Goal: Navigation & Orientation: Find specific page/section

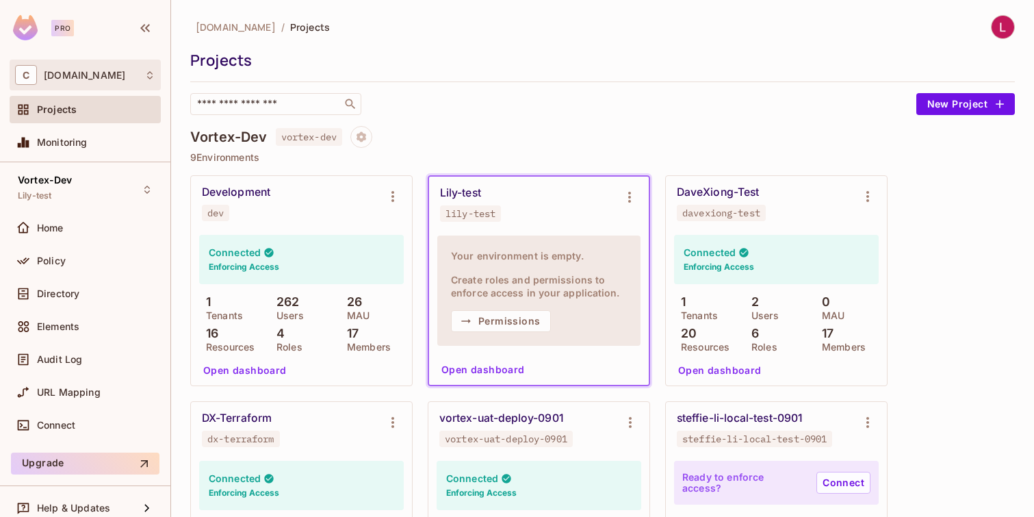
click at [138, 78] on div "C [DOMAIN_NAME]" at bounding box center [85, 75] width 140 height 20
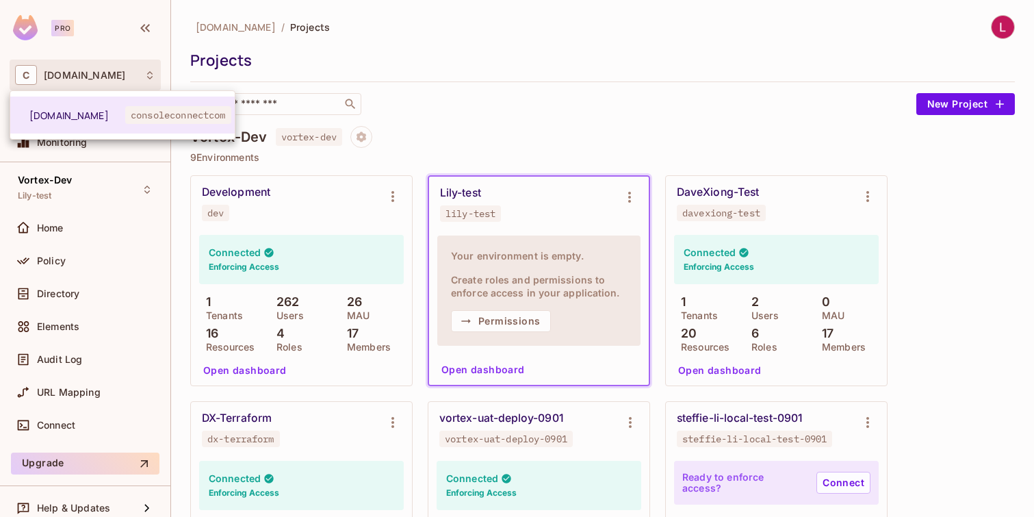
click at [141, 75] on div at bounding box center [517, 258] width 1034 height 517
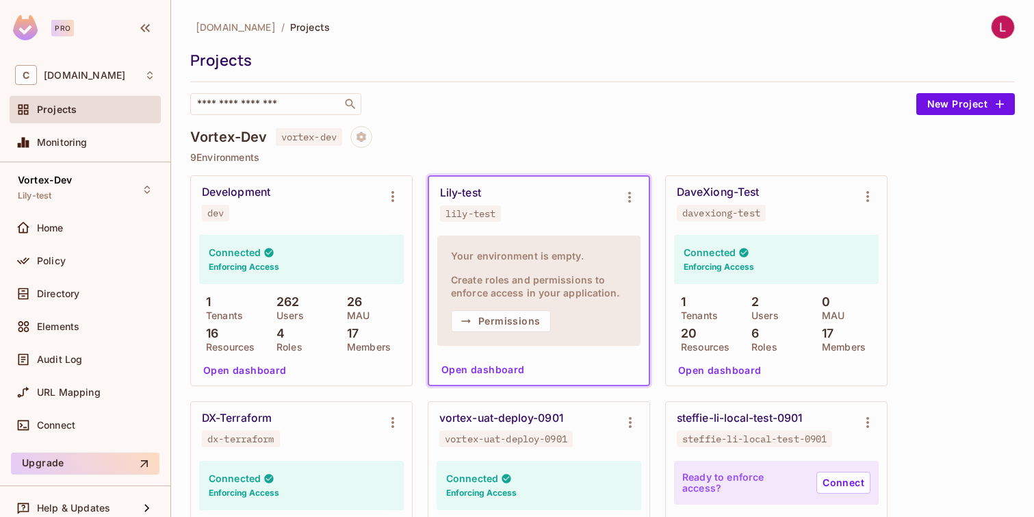
click at [57, 107] on span "Projects" at bounding box center [57, 109] width 40 height 11
click at [628, 191] on icon "Environment settings" at bounding box center [630, 197] width 16 height 16
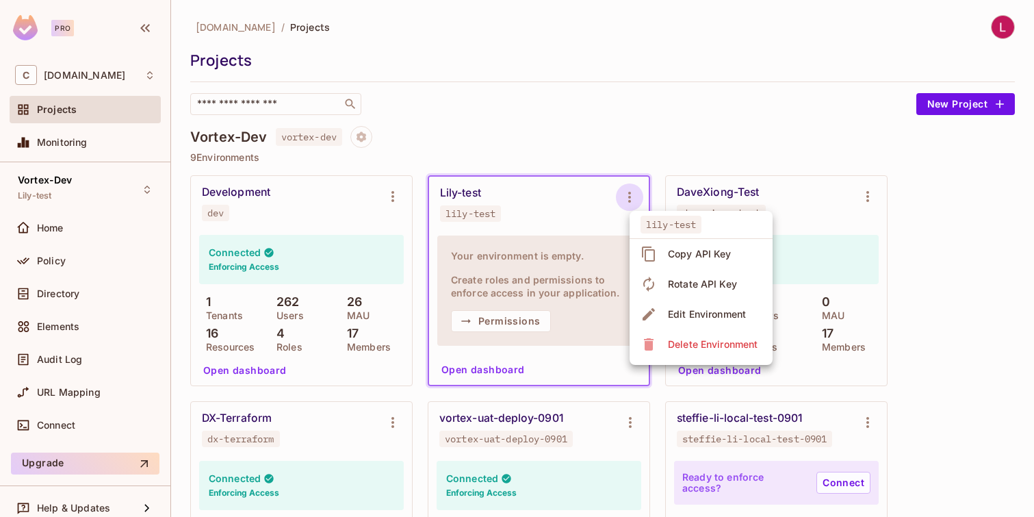
click at [562, 266] on div at bounding box center [517, 258] width 1034 height 517
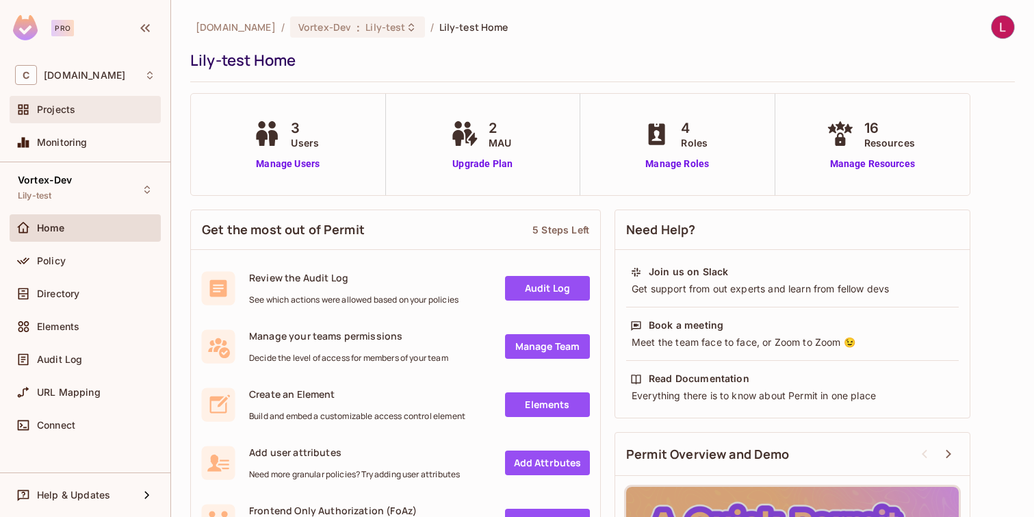
click at [56, 111] on span "Projects" at bounding box center [56, 109] width 38 height 11
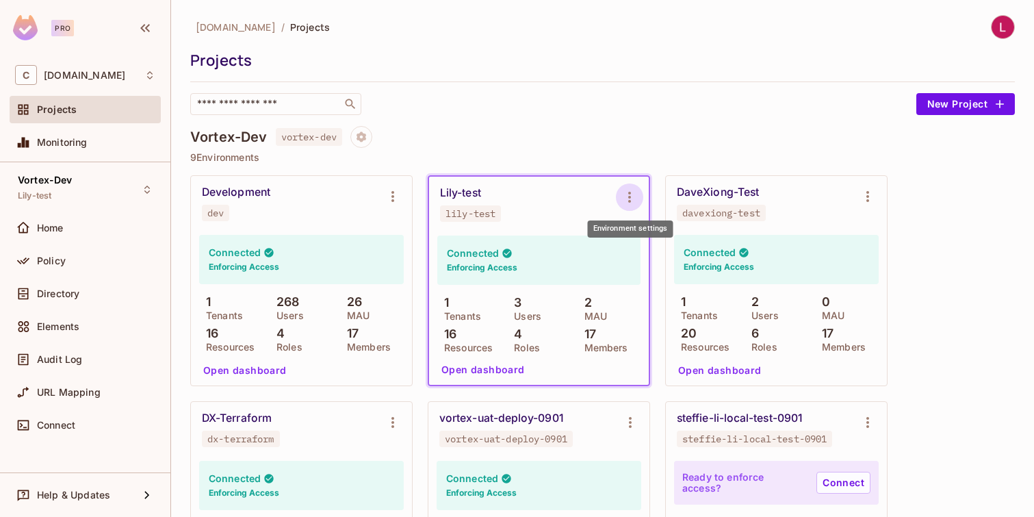
click at [629, 199] on icon "Environment settings" at bounding box center [630, 197] width 16 height 16
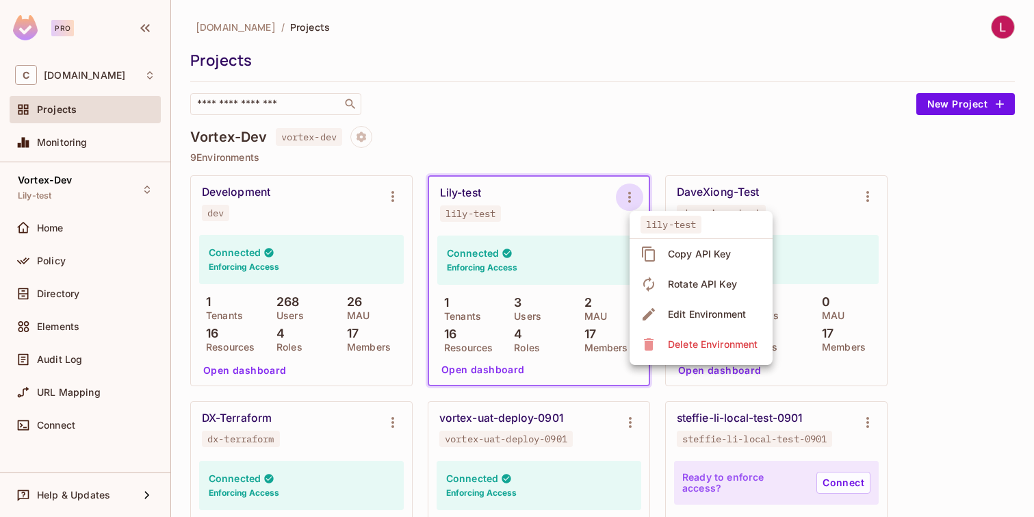
click at [545, 274] on div at bounding box center [517, 258] width 1034 height 517
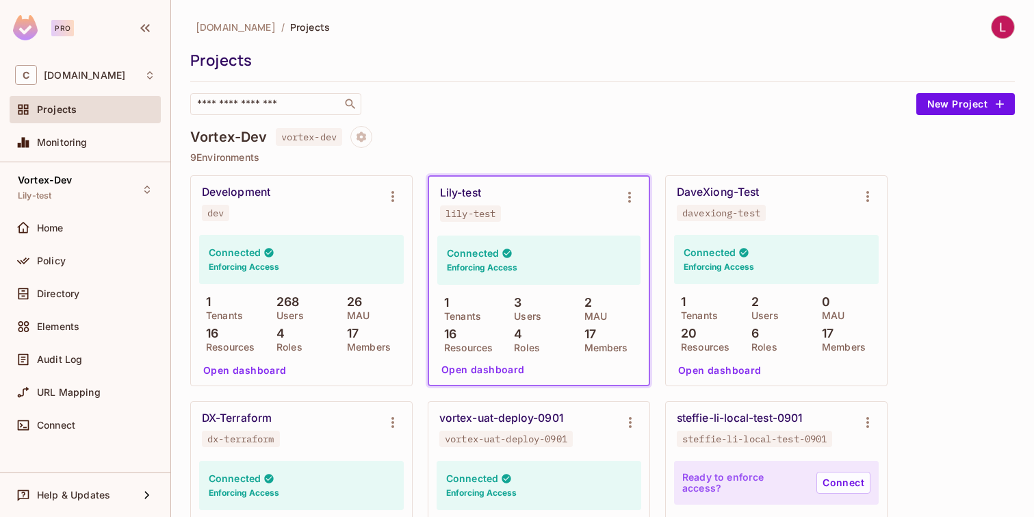
click at [545, 270] on div "Connected Enforcing Access" at bounding box center [538, 260] width 203 height 49
click at [151, 75] on icon at bounding box center [149, 75] width 11 height 11
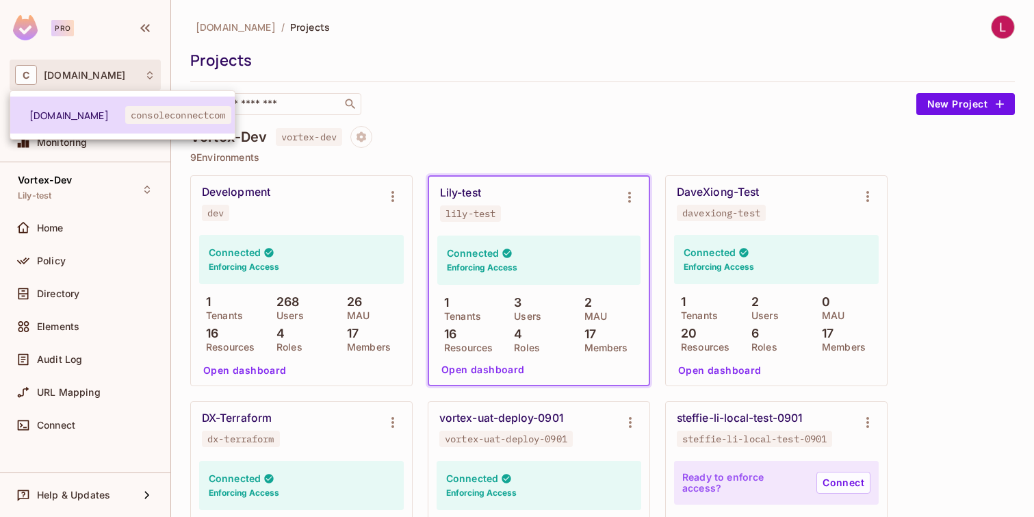
click at [96, 114] on span "[DOMAIN_NAME]" at bounding box center [77, 115] width 96 height 13
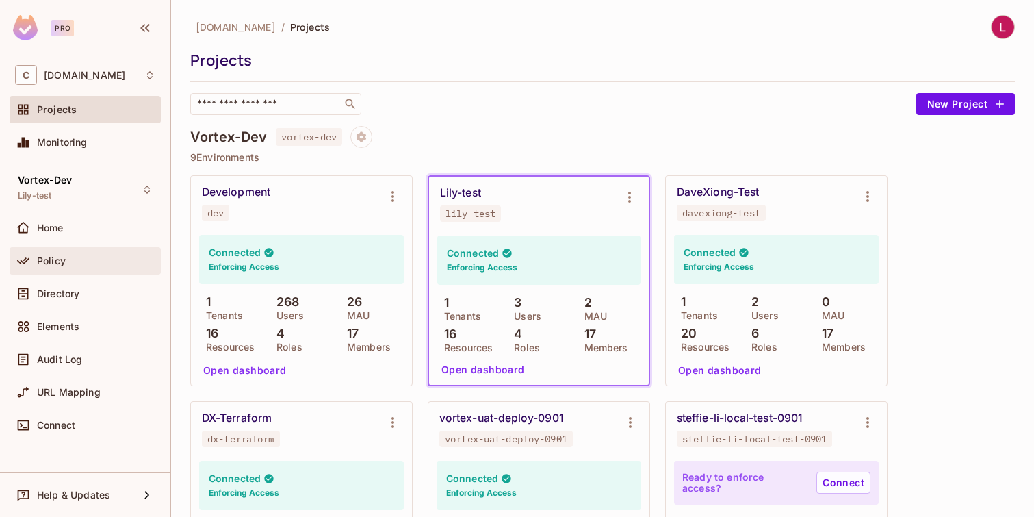
click at [37, 257] on span "Policy" at bounding box center [51, 260] width 29 height 11
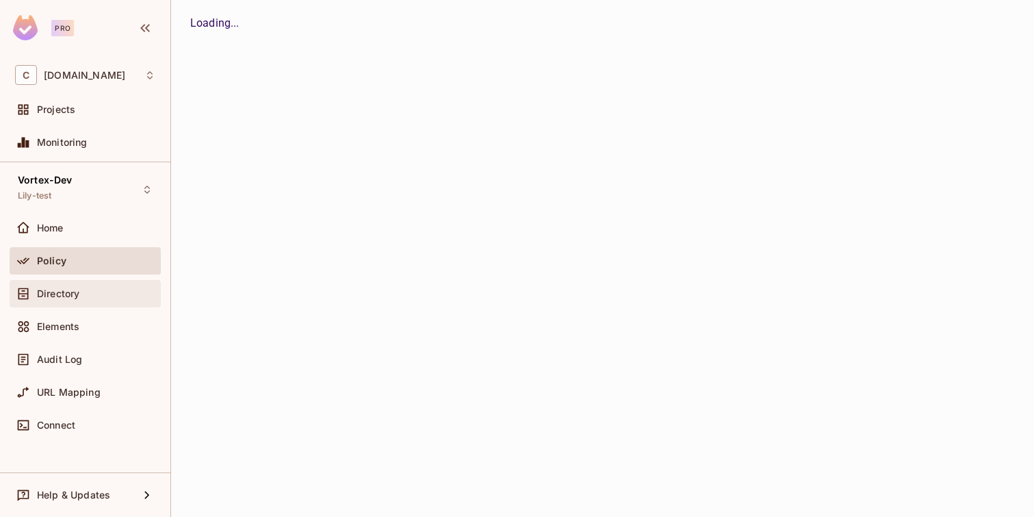
click at [46, 294] on span "Directory" at bounding box center [58, 293] width 42 height 11
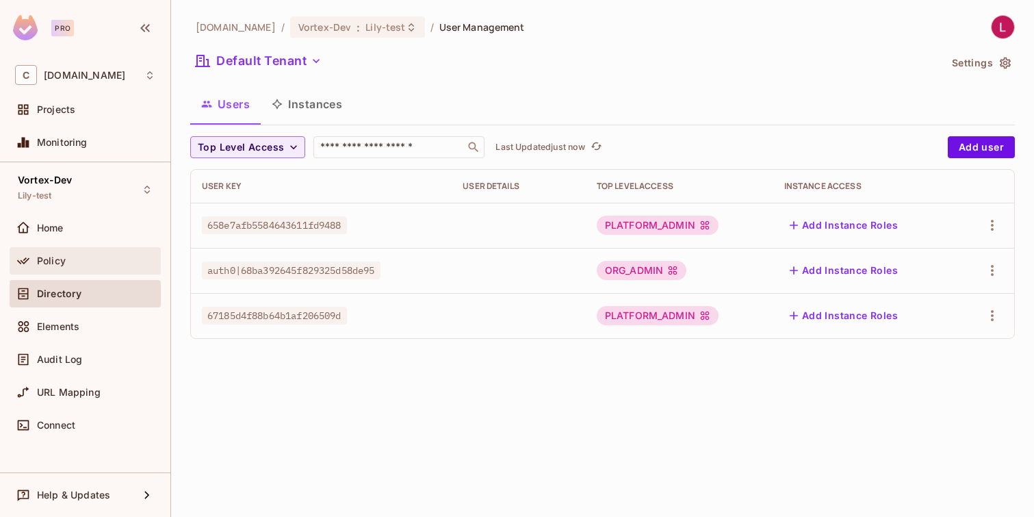
click at [46, 259] on span "Policy" at bounding box center [51, 260] width 29 height 11
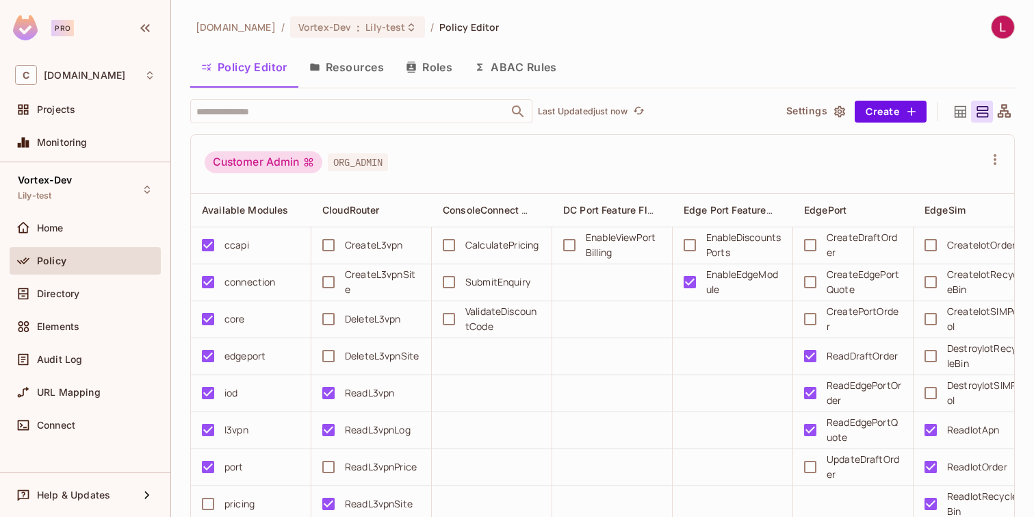
click at [362, 162] on span "ORG_ADMIN" at bounding box center [358, 162] width 60 height 18
click at [952, 109] on icon at bounding box center [960, 111] width 17 height 17
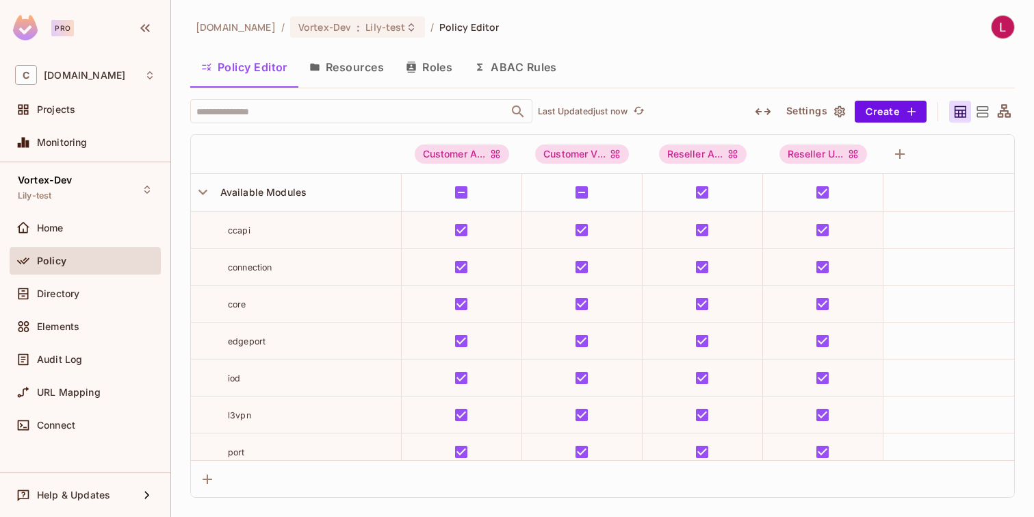
click at [980, 108] on icon at bounding box center [982, 111] width 17 height 17
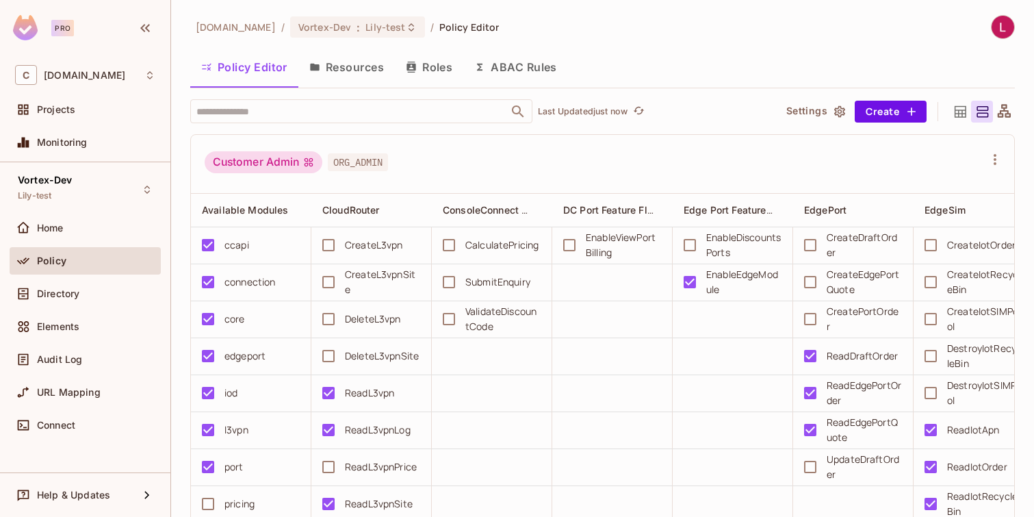
click at [955, 111] on icon at bounding box center [961, 111] width 12 height 12
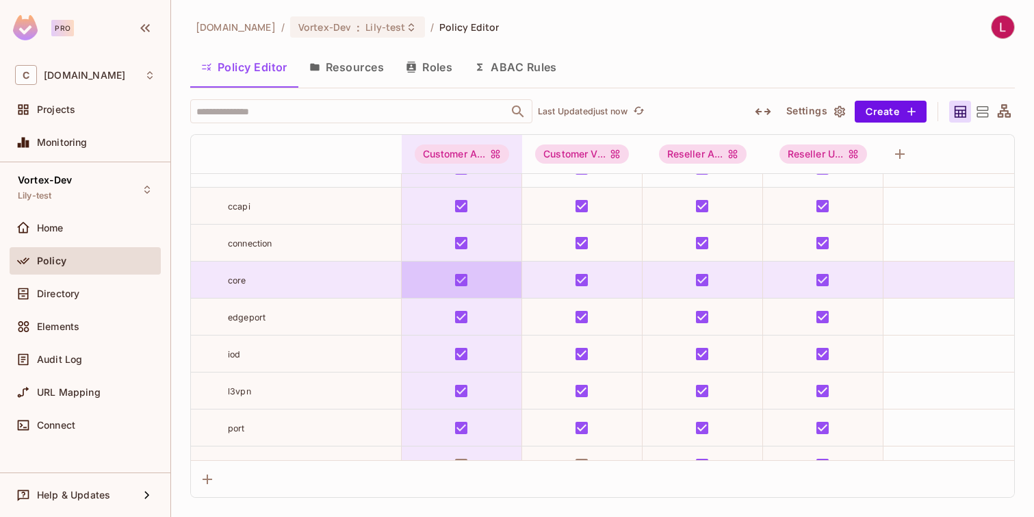
scroll to position [28, 0]
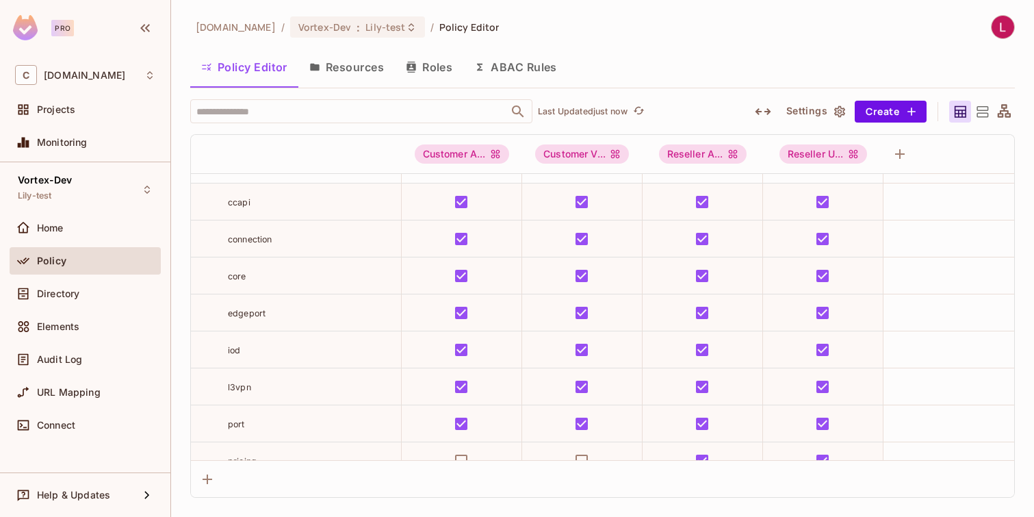
click at [982, 112] on icon at bounding box center [983, 111] width 12 height 11
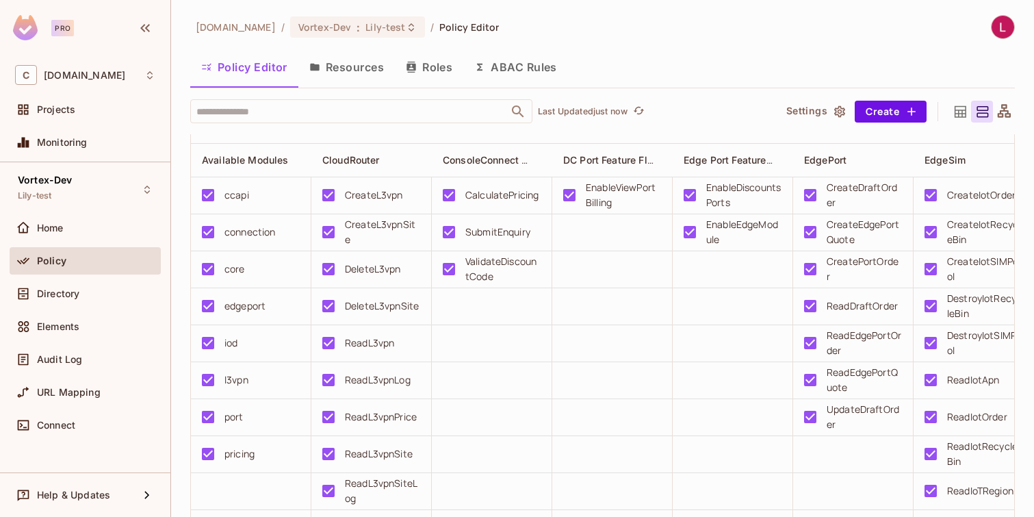
scroll to position [1383, 0]
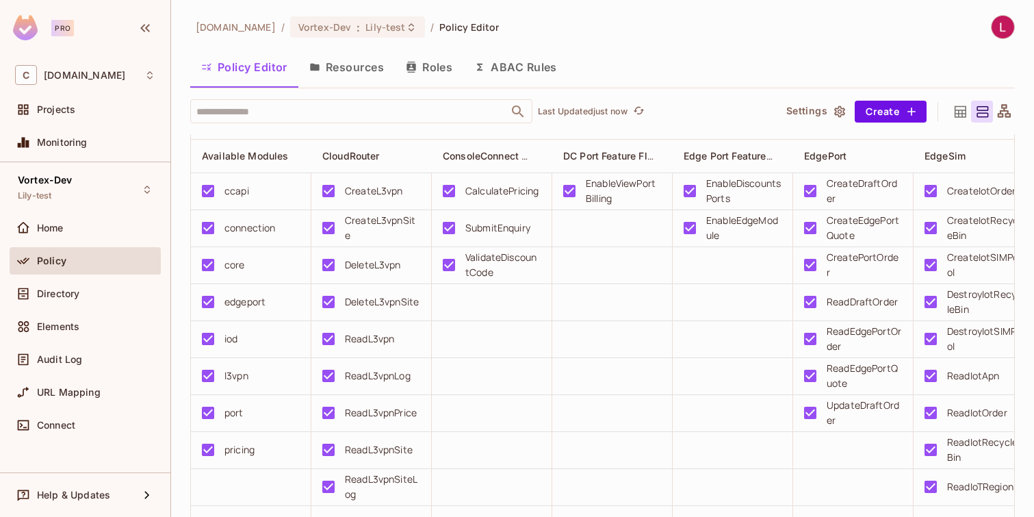
click at [952, 109] on icon at bounding box center [960, 111] width 17 height 17
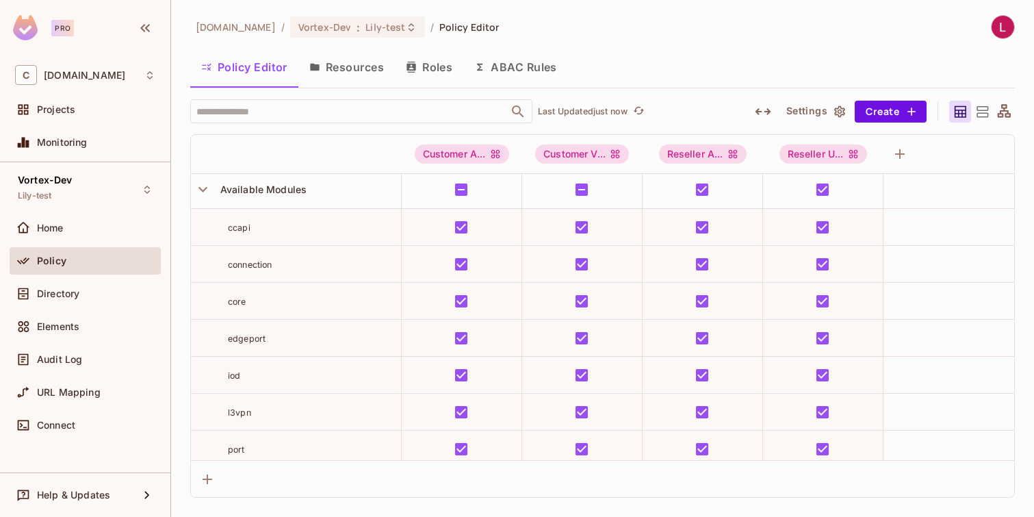
scroll to position [0, 0]
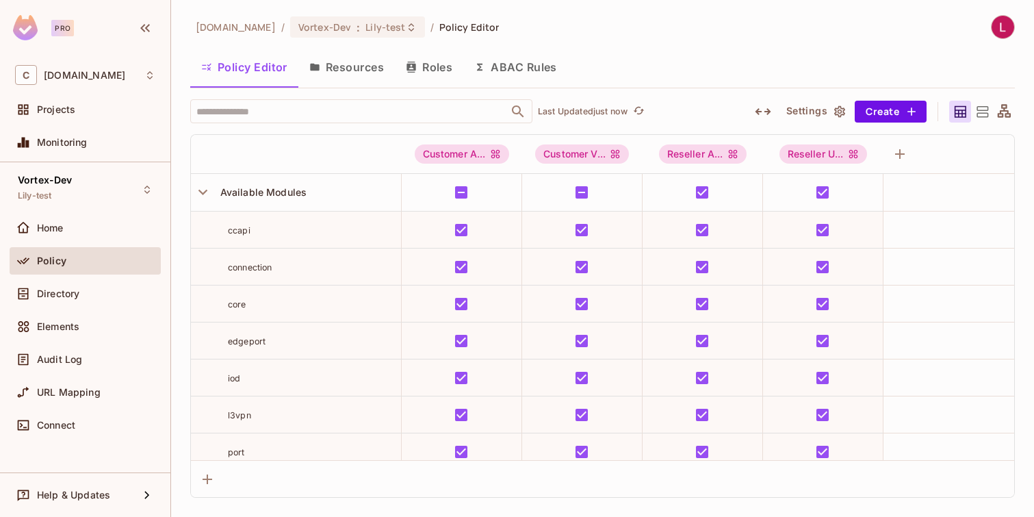
click at [681, 38] on div "[DOMAIN_NAME] / Vortex-Dev : Lily-test / Policy Editor" at bounding box center [602, 27] width 825 height 24
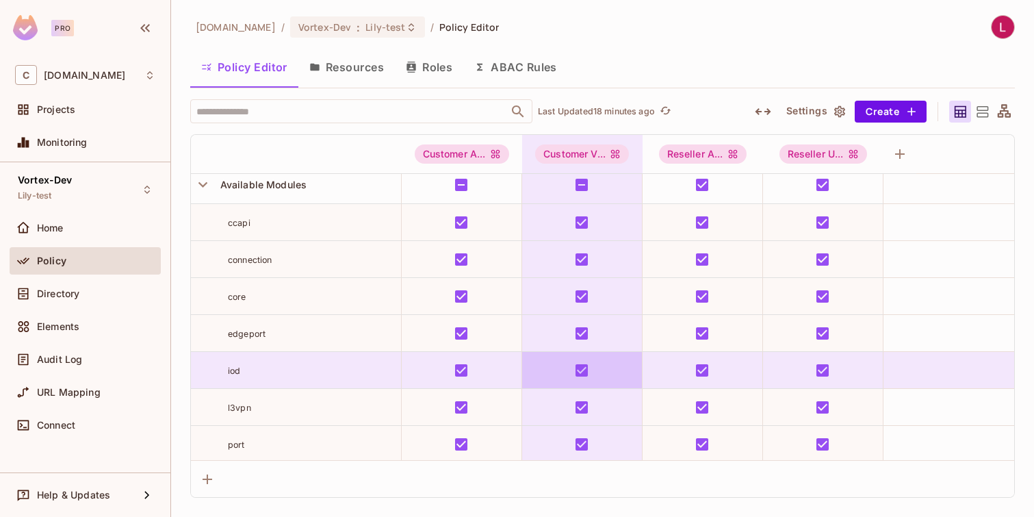
scroll to position [8, 0]
